Goal: Check status: Check status

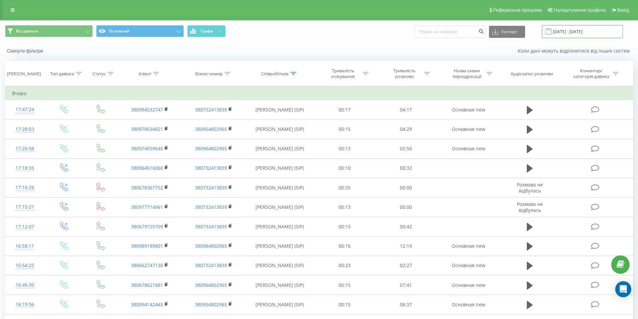
click at [604, 34] on input "[DATE] - [DATE]" at bounding box center [582, 31] width 81 height 13
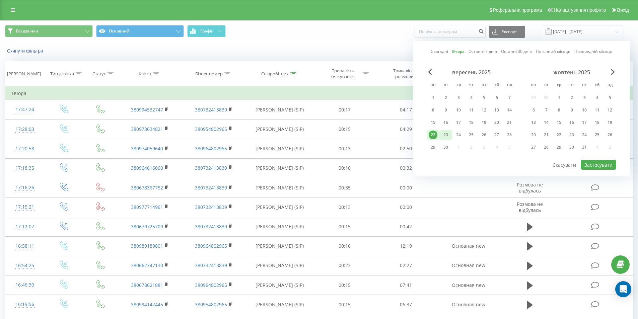
click at [446, 135] on div "23" at bounding box center [446, 135] width 9 height 9
click at [593, 163] on button "Застосувати" at bounding box center [599, 165] width 36 height 10
type input "[DATE] - [DATE]"
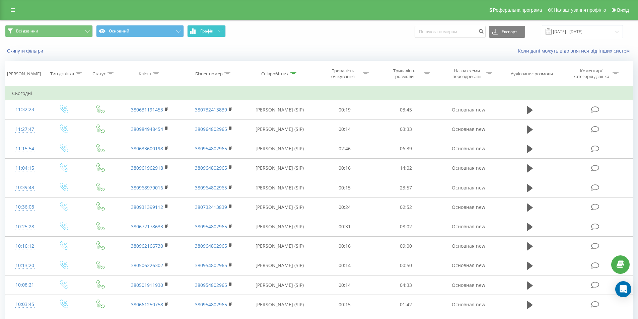
click at [211, 31] on span "Графік" at bounding box center [206, 31] width 13 height 5
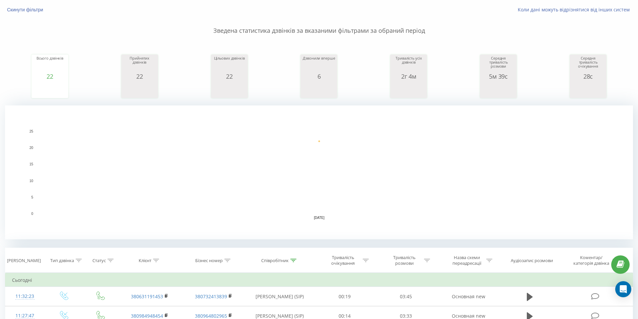
scroll to position [101, 0]
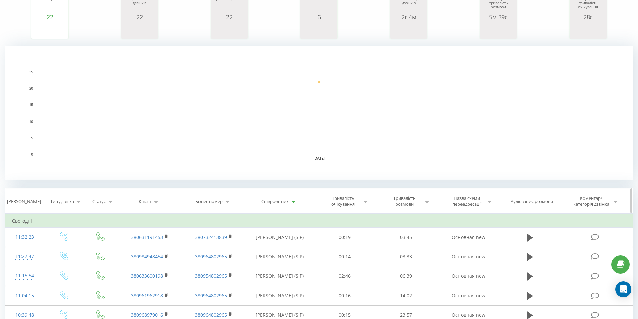
click at [289, 205] on th "Співробітник" at bounding box center [280, 201] width 69 height 25
click at [289, 199] on div "Співробітник" at bounding box center [274, 202] width 27 height 6
click at [277, 248] on input "гаврилович" at bounding box center [279, 250] width 59 height 12
type input "понуркін"
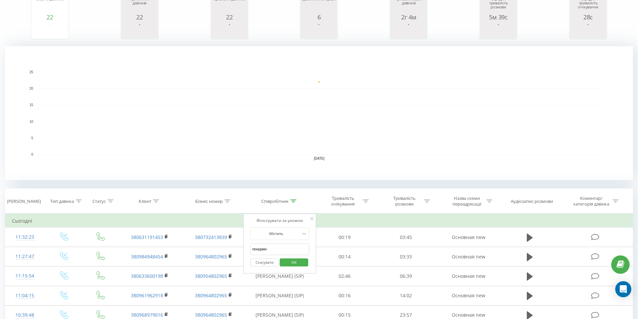
click at [292, 261] on span "OK" at bounding box center [294, 262] width 19 height 10
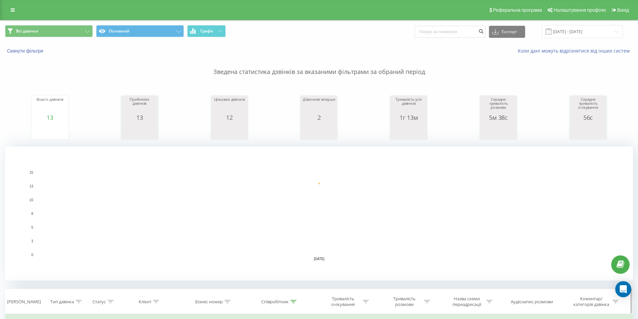
click at [292, 301] on icon at bounding box center [293, 301] width 6 height 3
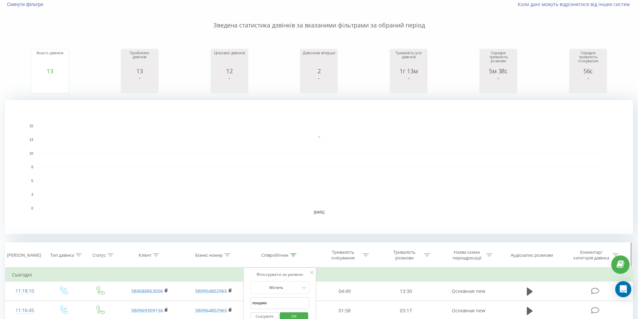
scroll to position [101, 0]
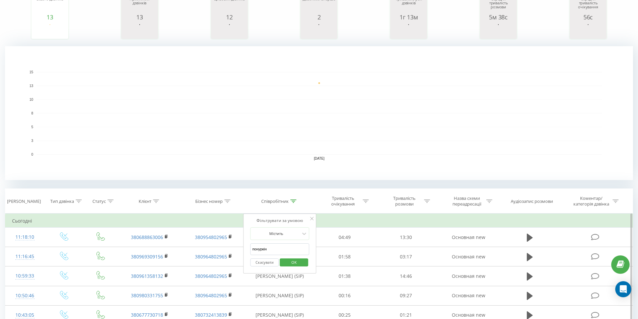
click at [275, 248] on input "понуркін" at bounding box center [279, 250] width 59 height 12
click at [276, 250] on input "text" at bounding box center [279, 250] width 59 height 12
type input "гаврилович"
click at [288, 262] on span "OK" at bounding box center [294, 262] width 19 height 10
